Goal: Task Accomplishment & Management: Use online tool/utility

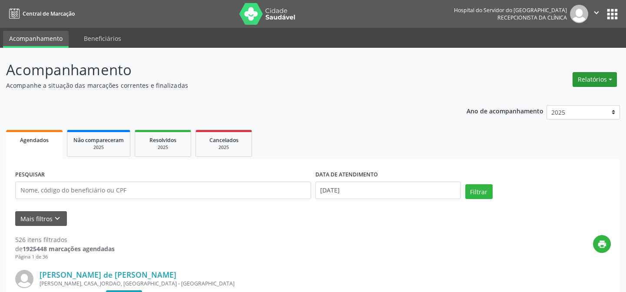
click at [598, 81] on button "Relatórios" at bounding box center [595, 79] width 44 height 15
click at [577, 98] on link "Agendamentos" at bounding box center [570, 98] width 93 height 12
select select "8"
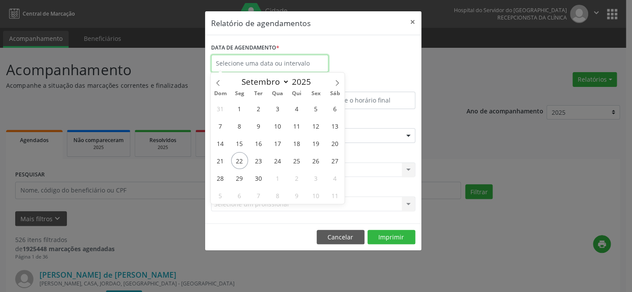
click at [239, 65] on input "text" at bounding box center [269, 63] width 117 height 17
click at [239, 159] on span "22" at bounding box center [239, 160] width 17 height 17
type input "[DATE]"
click at [239, 159] on span "22" at bounding box center [239, 160] width 17 height 17
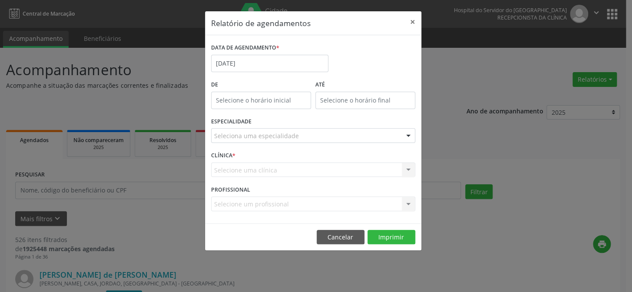
click at [268, 83] on label "De" at bounding box center [261, 84] width 100 height 13
click at [265, 102] on input "12:00" at bounding box center [261, 100] width 100 height 17
click at [272, 124] on span at bounding box center [273, 123] width 6 height 9
type input "11:00"
type input "11"
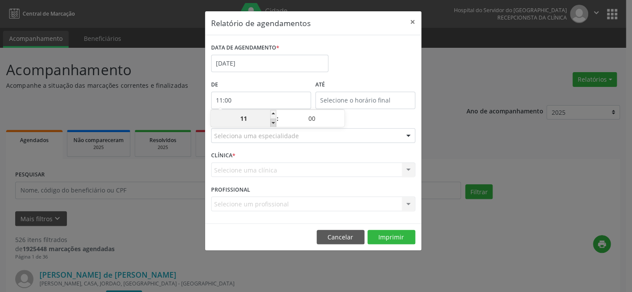
click at [272, 124] on span at bounding box center [273, 123] width 6 height 9
type input "10:00"
type input "10"
click at [272, 124] on span at bounding box center [273, 123] width 6 height 9
type input "09:00"
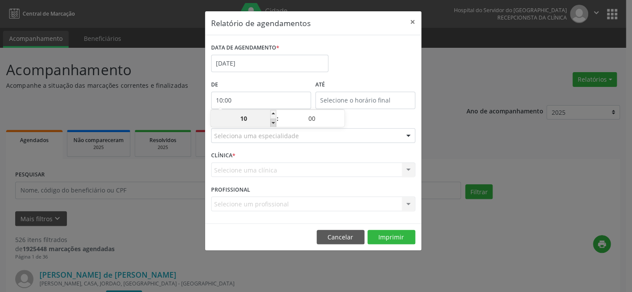
type input "09"
click at [272, 124] on span at bounding box center [273, 123] width 6 height 9
type input "08:00"
type input "08"
click at [272, 124] on span at bounding box center [273, 123] width 6 height 9
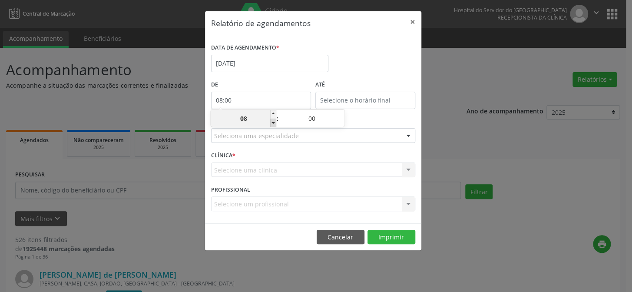
type input "07:00"
type input "07"
click at [272, 124] on span at bounding box center [273, 123] width 6 height 9
type input "06:00"
type input "06"
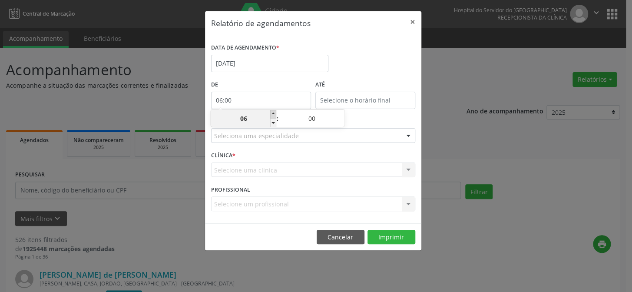
click at [274, 113] on span at bounding box center [273, 114] width 6 height 9
type input "07:00"
type input "07"
click at [351, 95] on input "12:00" at bounding box center [365, 100] width 100 height 17
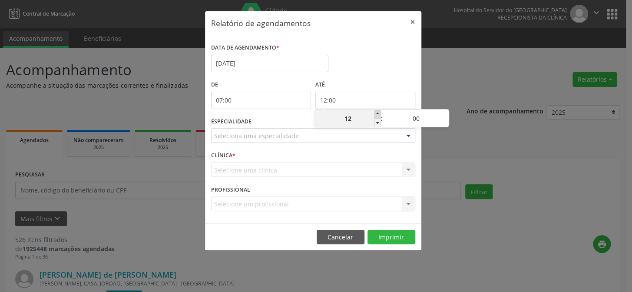
click at [376, 114] on span at bounding box center [378, 114] width 6 height 9
type input "13:00"
type input "13"
click at [376, 114] on span at bounding box center [378, 114] width 6 height 9
type input "14:00"
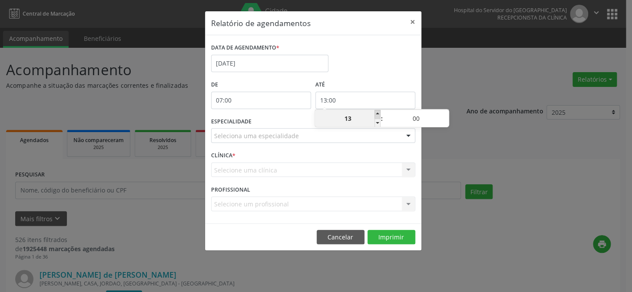
type input "14"
click at [376, 114] on span at bounding box center [378, 114] width 6 height 9
type input "15:00"
type input "15"
click at [376, 114] on span at bounding box center [378, 114] width 6 height 9
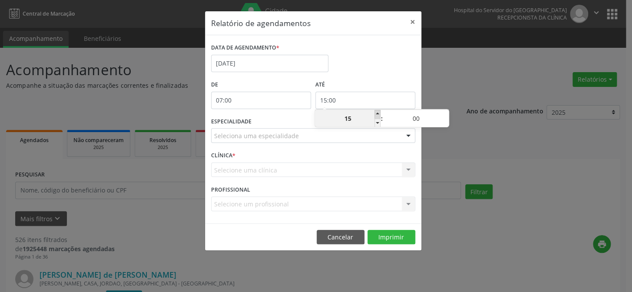
type input "16:00"
type input "16"
click at [376, 114] on span at bounding box center [378, 114] width 6 height 9
type input "17:00"
type input "17"
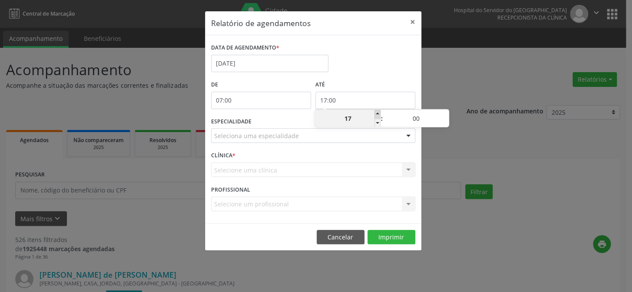
click at [376, 114] on span at bounding box center [378, 114] width 6 height 9
type input "18:00"
type input "18"
click at [376, 114] on span at bounding box center [378, 114] width 6 height 9
type input "19:00"
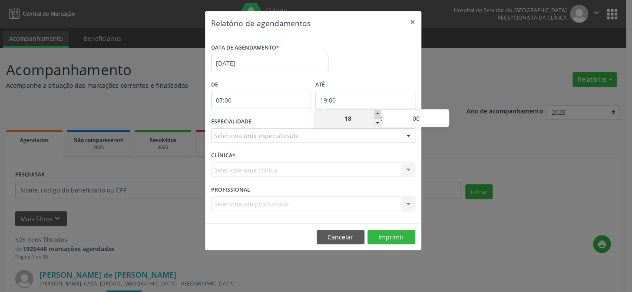
type input "19"
click at [376, 114] on span at bounding box center [378, 114] width 6 height 9
type input "20:00"
type input "20"
click at [376, 114] on span at bounding box center [378, 114] width 6 height 9
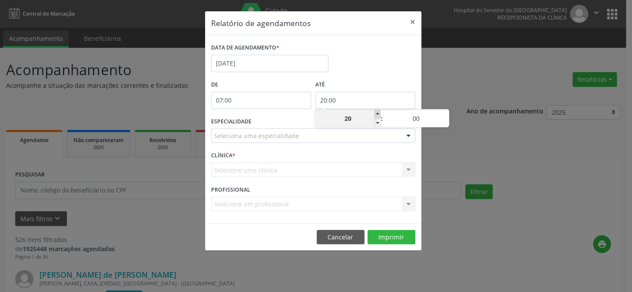
type input "21:00"
type input "21"
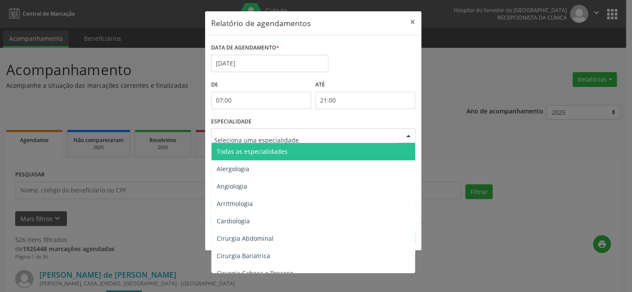
click at [407, 136] on div at bounding box center [408, 136] width 13 height 15
click at [394, 149] on span "Todas as especialidades" at bounding box center [314, 151] width 205 height 17
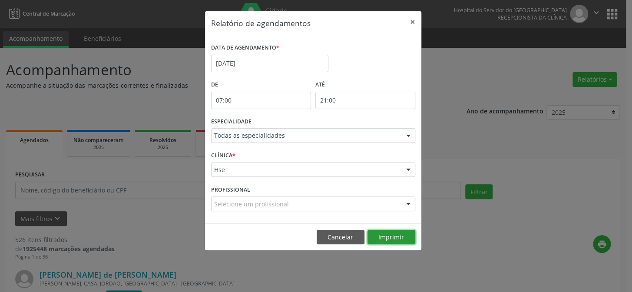
click at [397, 242] on button "Imprimir" at bounding box center [392, 237] width 48 height 15
